Goal: Task Accomplishment & Management: Complete application form

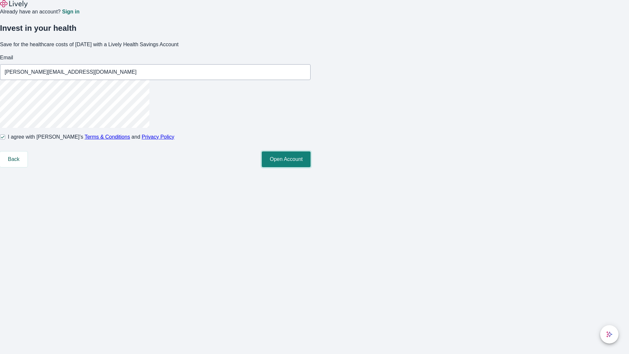
click at [310, 167] on button "Open Account" at bounding box center [286, 159] width 49 height 16
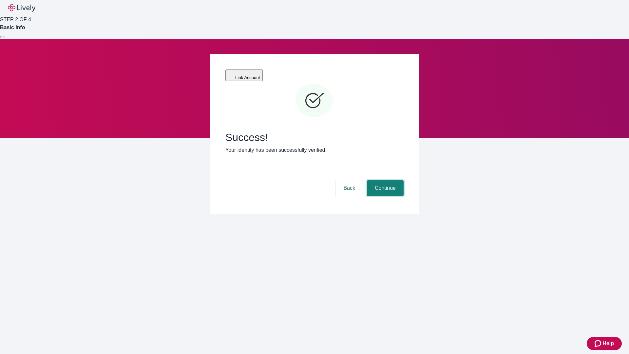
click at [384, 180] on button "Continue" at bounding box center [385, 188] width 37 height 16
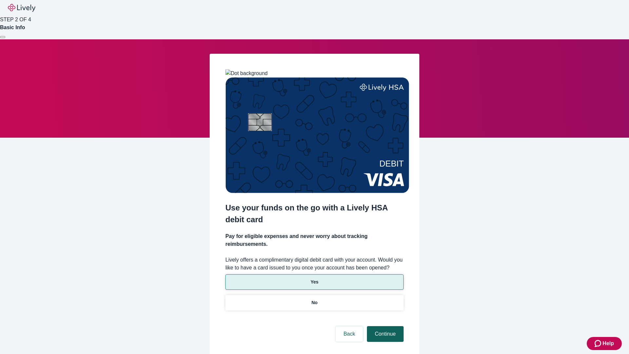
click at [314, 299] on p "No" at bounding box center [314, 302] width 6 height 7
click at [384, 326] on button "Continue" at bounding box center [385, 334] width 37 height 16
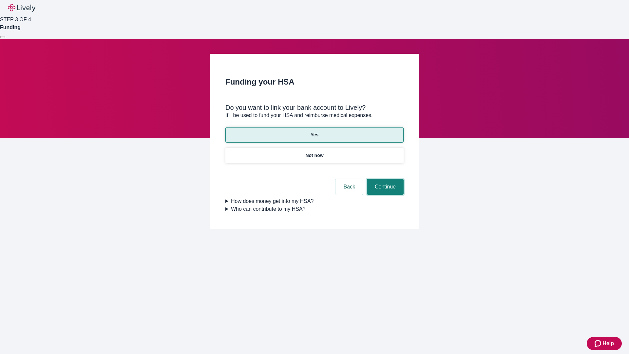
click at [384, 179] on button "Continue" at bounding box center [385, 187] width 37 height 16
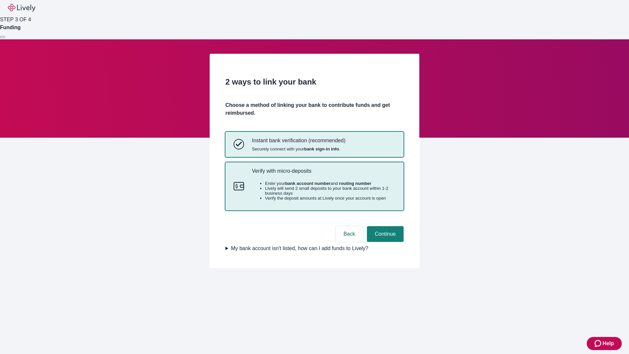
click at [323, 174] on p "Verify with micro-deposits" at bounding box center [323, 171] width 143 height 6
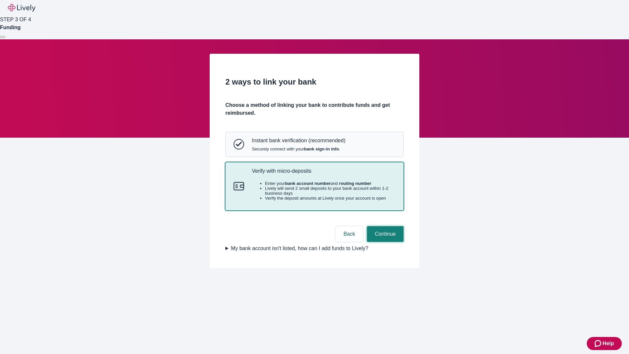
click at [384, 242] on button "Continue" at bounding box center [385, 234] width 37 height 16
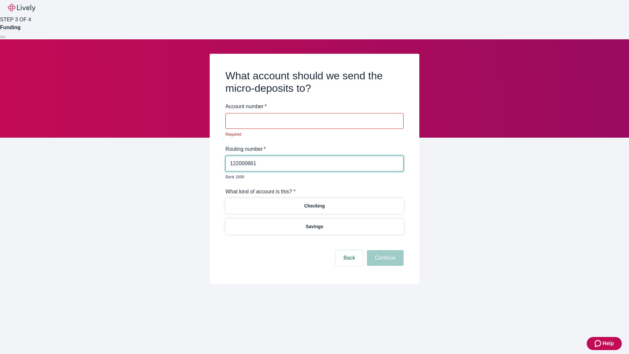
type input "122000661"
type input "397378"
click at [314, 202] on p "Checking" at bounding box center [314, 205] width 21 height 7
click at [384, 250] on button "Continue" at bounding box center [385, 258] width 37 height 16
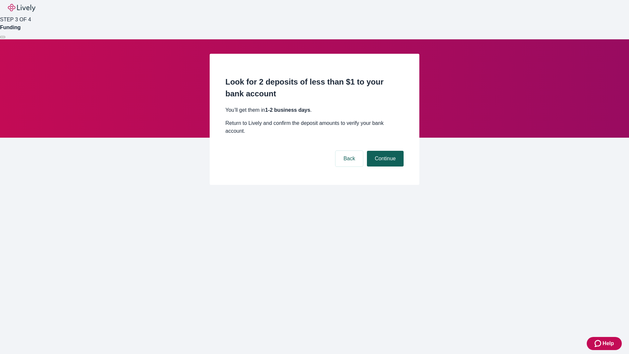
click at [384, 151] on button "Continue" at bounding box center [385, 159] width 37 height 16
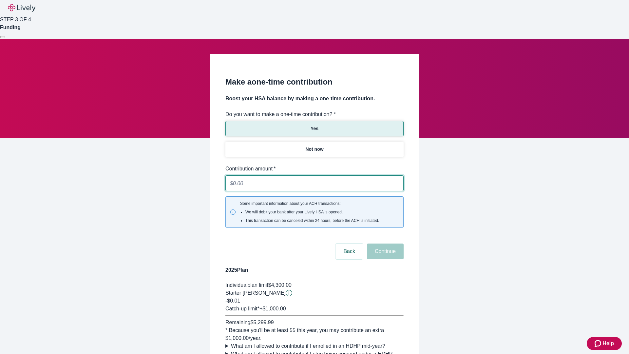
type input "0.01"
click at [384, 243] on button "Continue" at bounding box center [385, 251] width 37 height 16
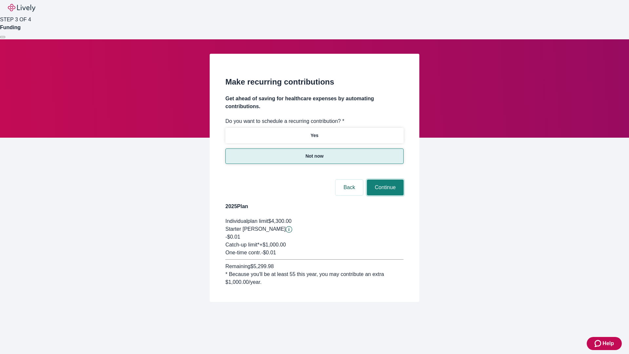
click at [384, 179] on button "Continue" at bounding box center [385, 187] width 37 height 16
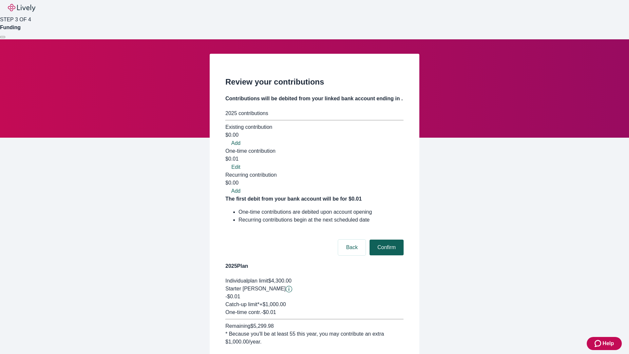
click at [385, 239] on button "Confirm" at bounding box center [386, 247] width 34 height 16
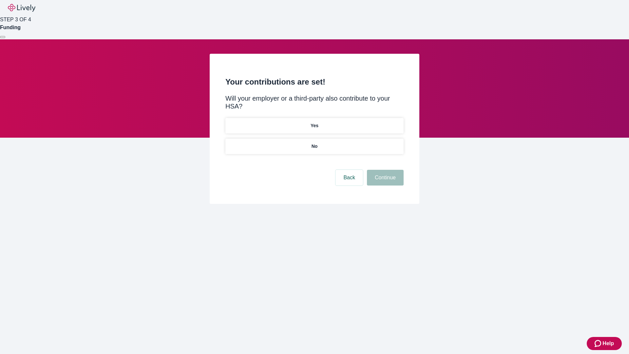
click at [314, 143] on p "No" at bounding box center [314, 146] width 6 height 7
click at [384, 170] on button "Continue" at bounding box center [385, 178] width 37 height 16
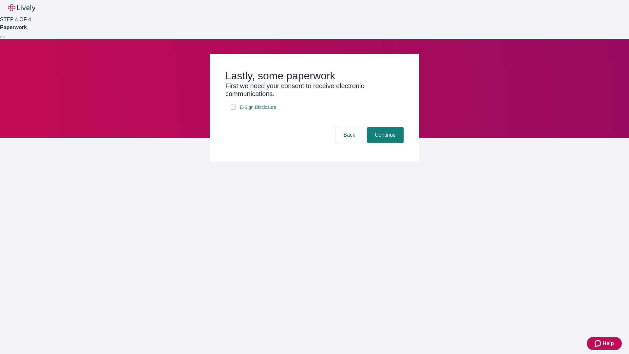
click at [233, 110] on input "E-Sign Disclosure" at bounding box center [232, 106] width 5 height 5
checkbox input "true"
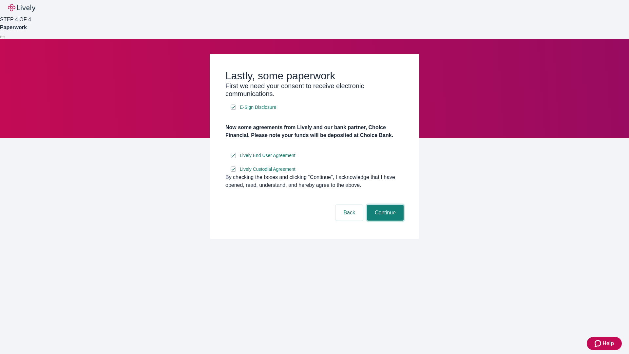
click at [384, 220] on button "Continue" at bounding box center [385, 213] width 37 height 16
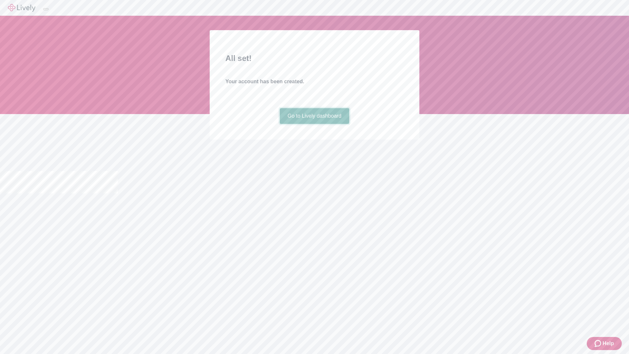
click at [314, 124] on link "Go to Lively dashboard" at bounding box center [315, 116] width 70 height 16
